Goal: Transaction & Acquisition: Obtain resource

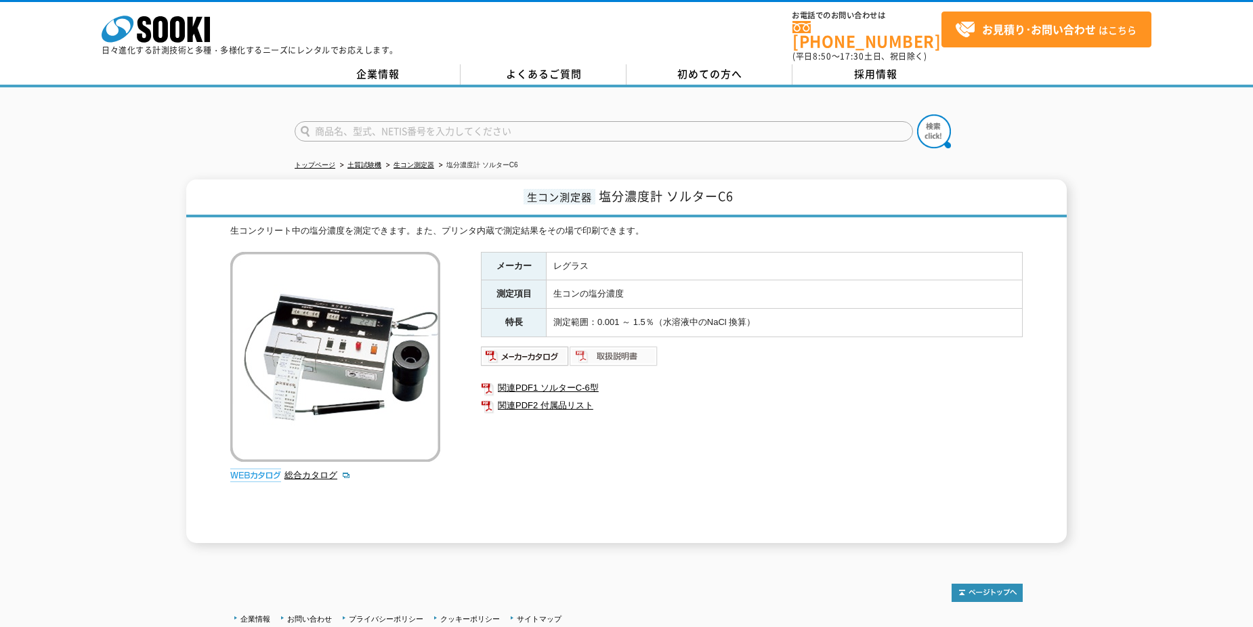
click at [608, 352] on img at bounding box center [613, 356] width 89 height 22
click at [634, 345] on img at bounding box center [613, 356] width 89 height 22
click at [531, 351] on img at bounding box center [525, 356] width 89 height 22
